Goal: Information Seeking & Learning: Learn about a topic

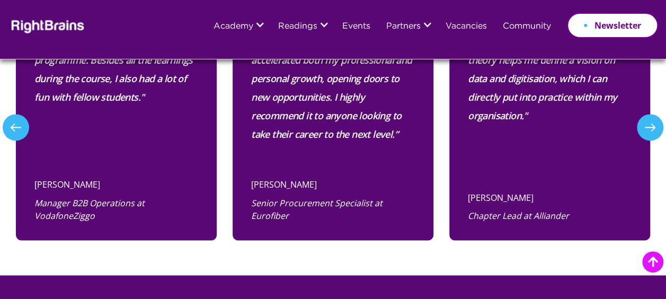
scroll to position [800, 0]
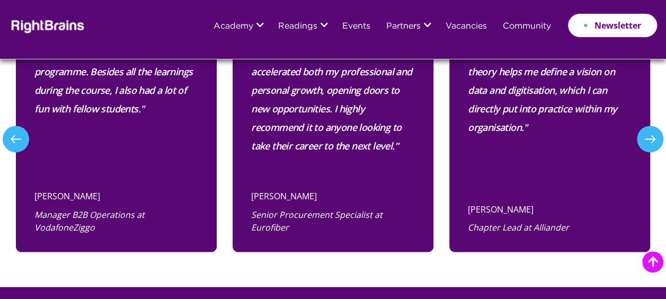
click at [17, 126] on button "Previous" at bounding box center [16, 139] width 26 height 26
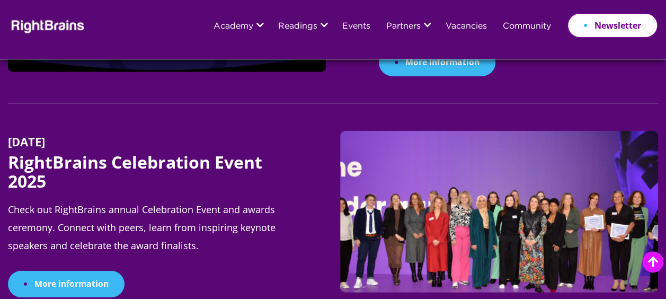
scroll to position [1329, 0]
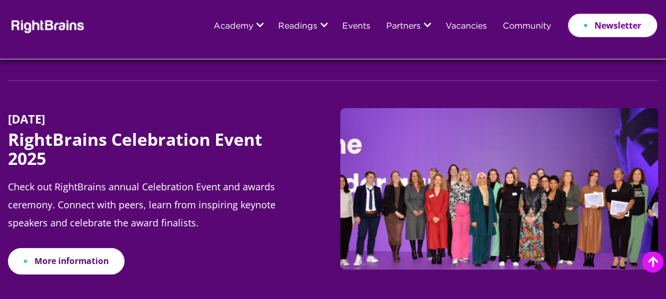
click at [100, 248] on link "More information" at bounding box center [66, 261] width 117 height 27
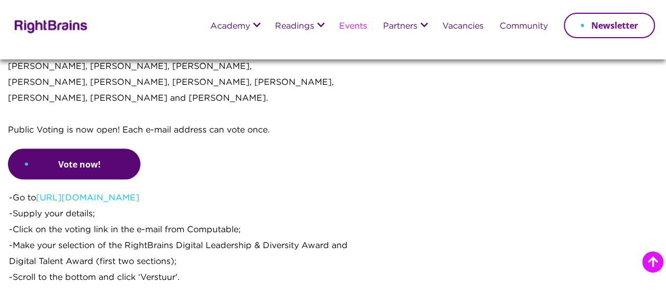
scroll to position [952, 0]
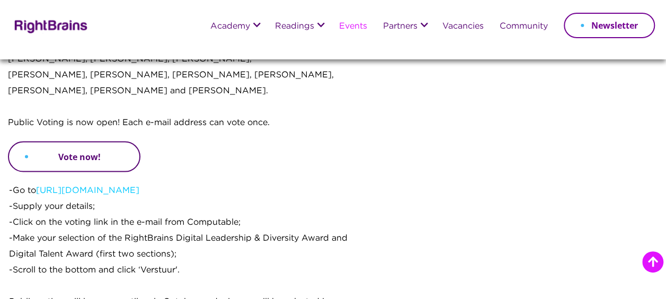
click at [45, 141] on link "Vote now!" at bounding box center [74, 156] width 132 height 31
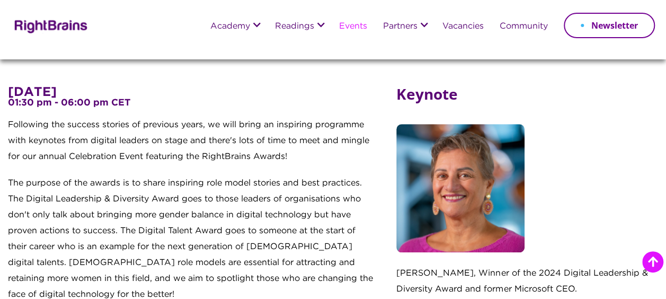
scroll to position [383, 0]
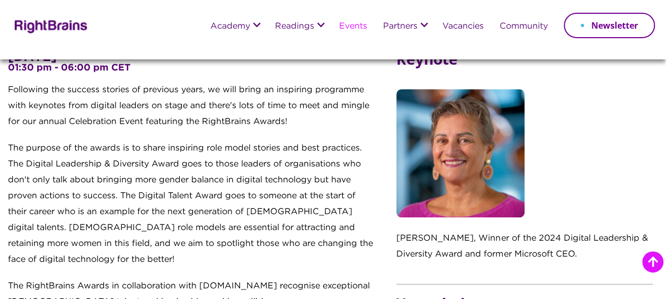
click at [327, 209] on p "The purpose of the awards is to share inspiring role model stories and best pra…" at bounding box center [191, 209] width 367 height 138
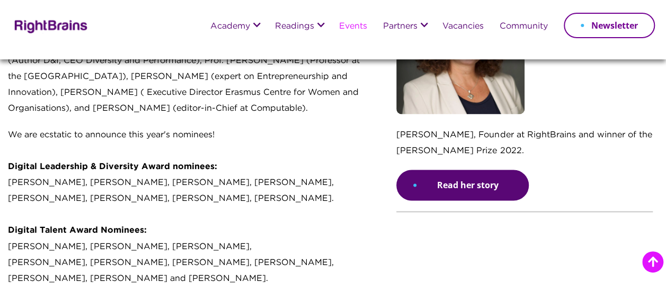
scroll to position [747, 0]
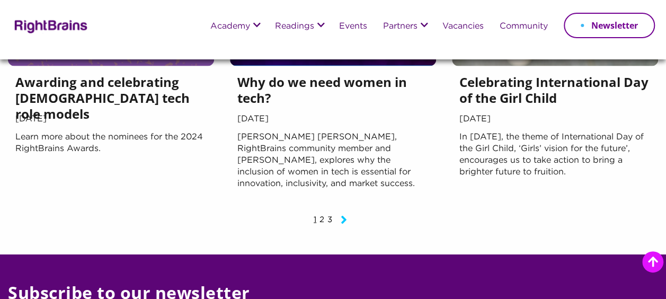
scroll to position [917, 0]
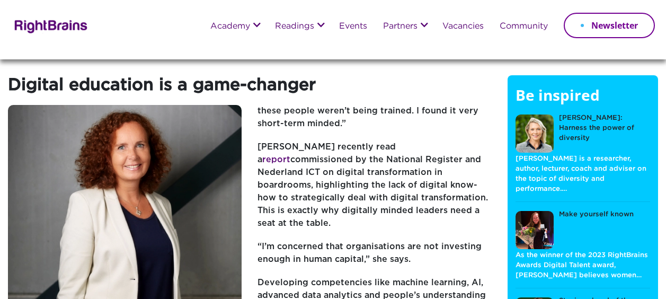
scroll to position [13, 0]
